Goal: Find specific page/section: Find specific page/section

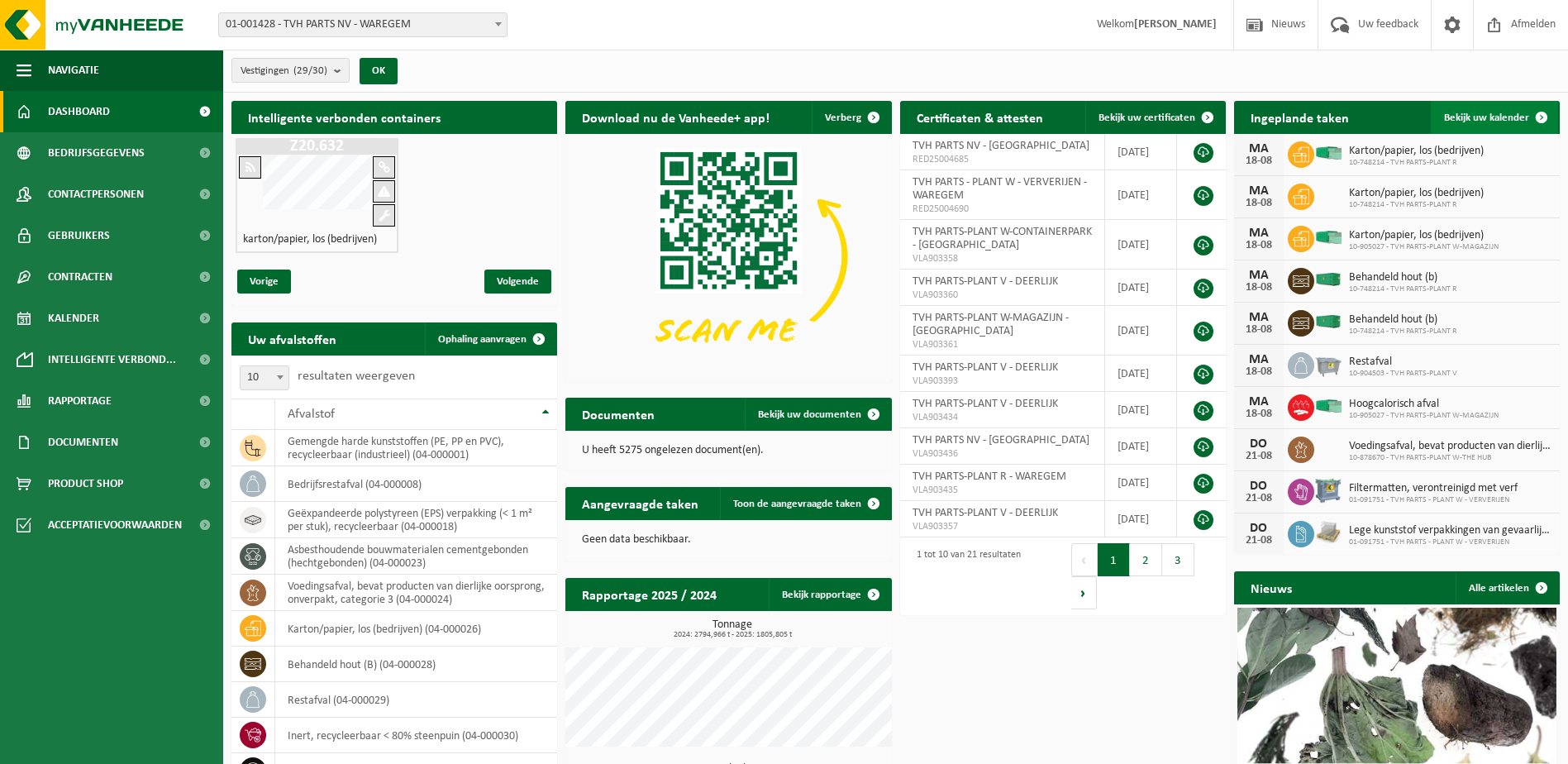
click at [1547, 114] on span at bounding box center [1542, 117] width 33 height 33
click at [1543, 114] on span at bounding box center [1542, 117] width 33 height 33
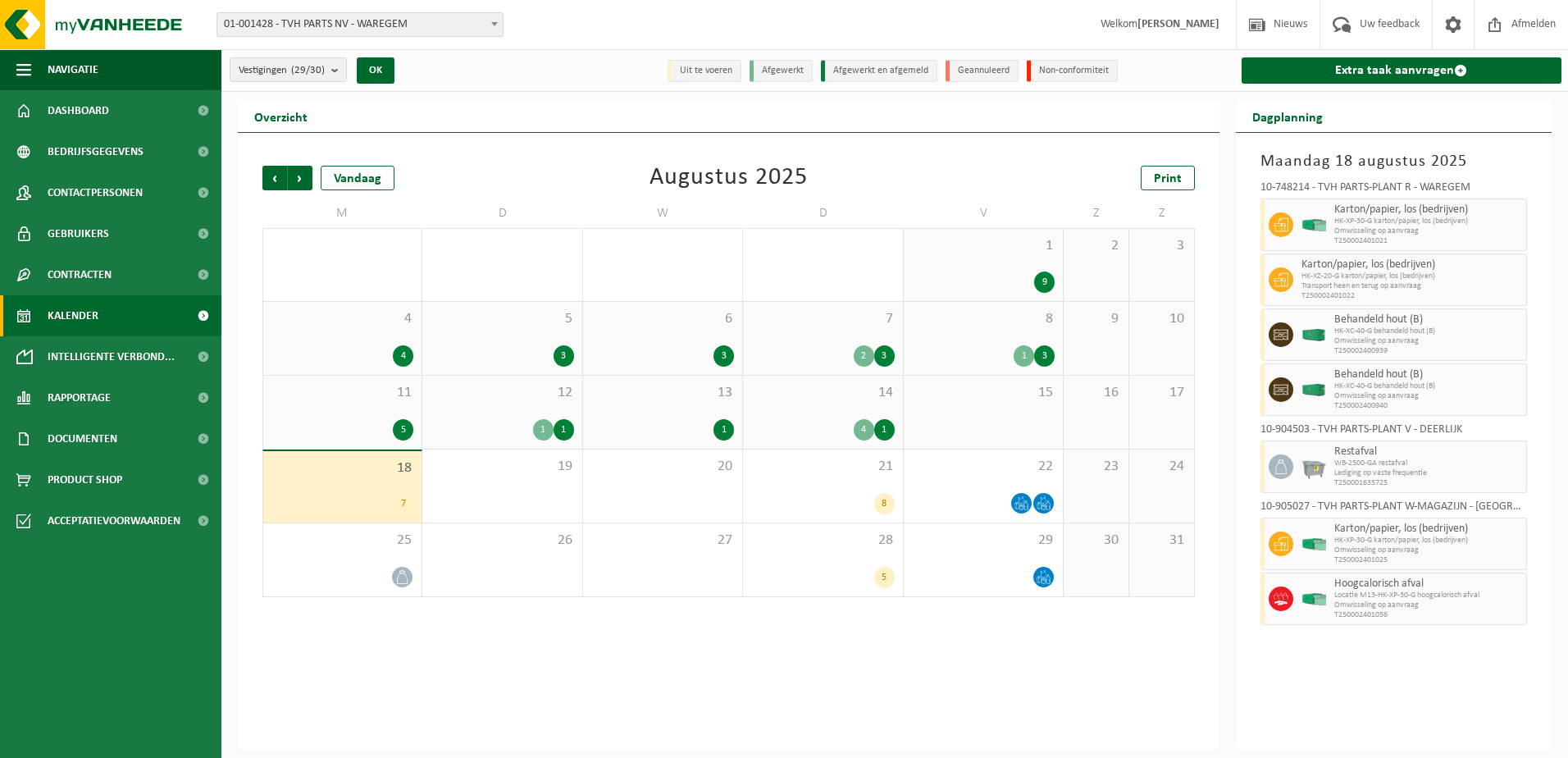
click at [1262, 700] on div "Maandag 18 augustus 2025 10-748214 - TVH PARTS-PLANT R - WAREGEM Karton/papier,…" at bounding box center [1393, 442] width 316 height 617
click at [811, 489] on div "21 8" at bounding box center [822, 486] width 159 height 73
